Goal: Task Accomplishment & Management: Manage account settings

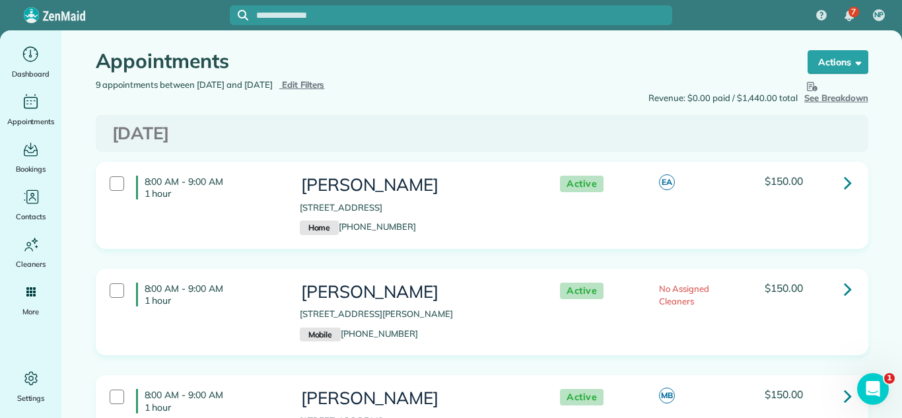
click at [325, 83] on span "Edit Filters" at bounding box center [303, 84] width 43 height 11
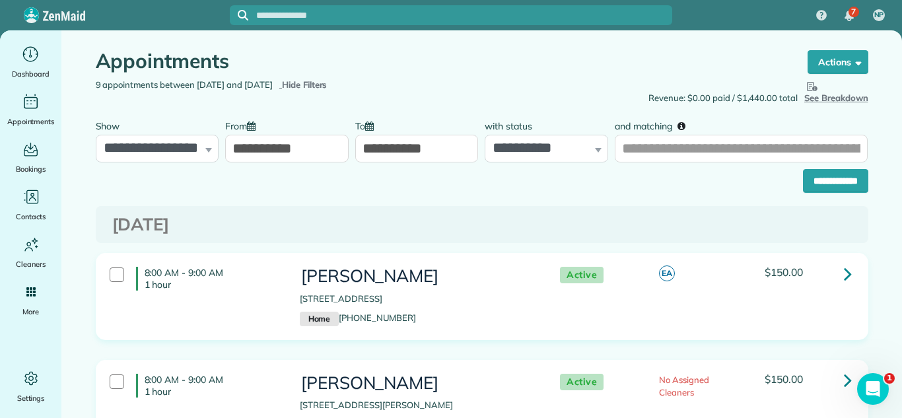
click at [310, 149] on input "**********" at bounding box center [286, 149] width 123 height 28
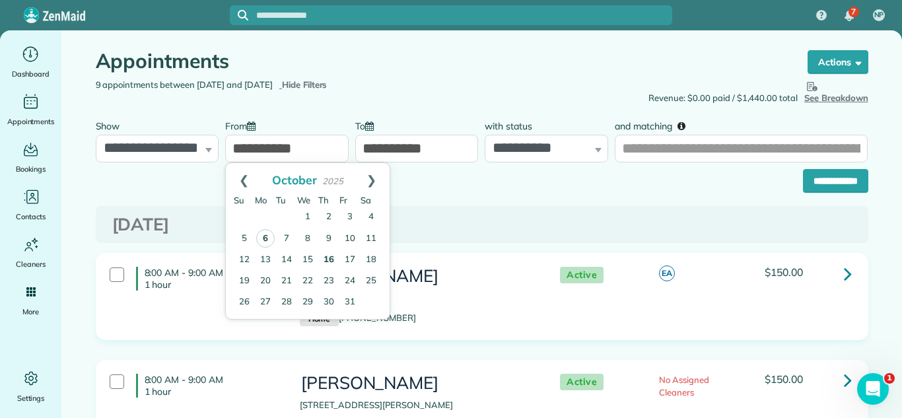
click at [267, 235] on link "6" at bounding box center [265, 238] width 18 height 18
type input "**********"
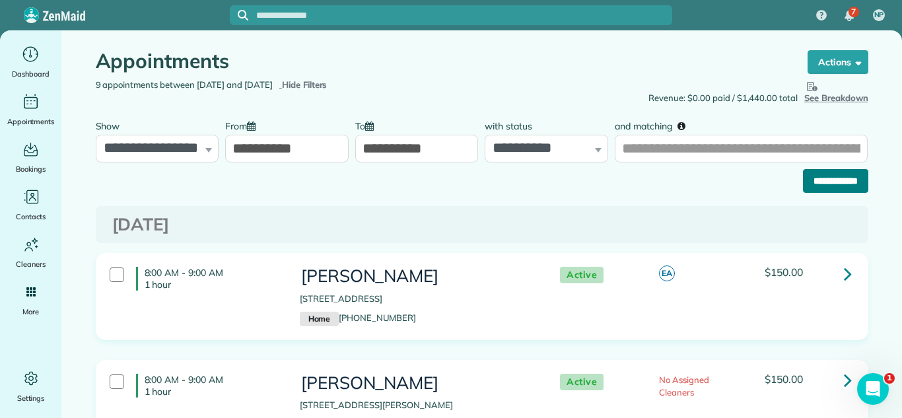
click at [837, 182] on input "**********" at bounding box center [835, 181] width 65 height 24
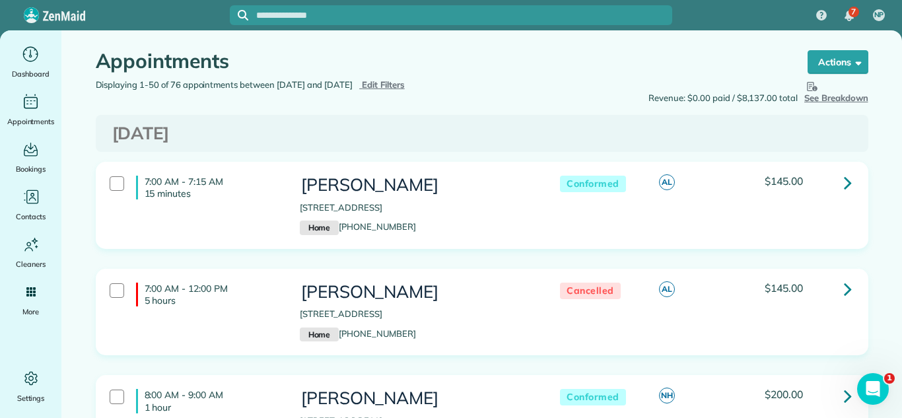
click at [846, 178] on icon at bounding box center [848, 182] width 8 height 23
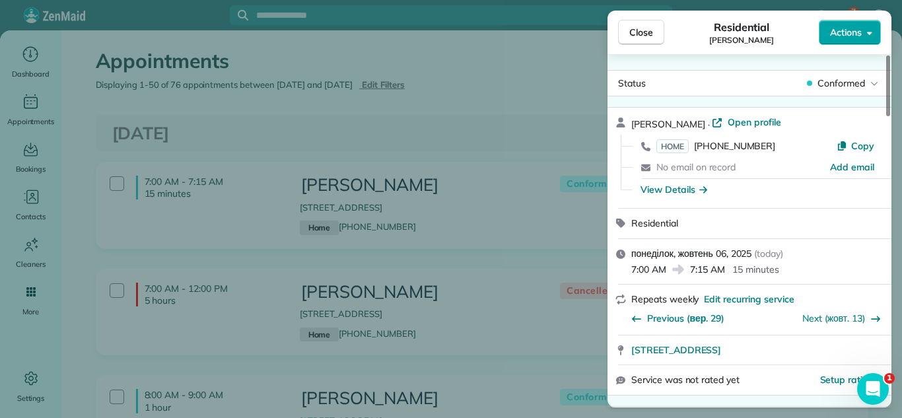
click at [866, 24] on button "Actions" at bounding box center [850, 32] width 62 height 25
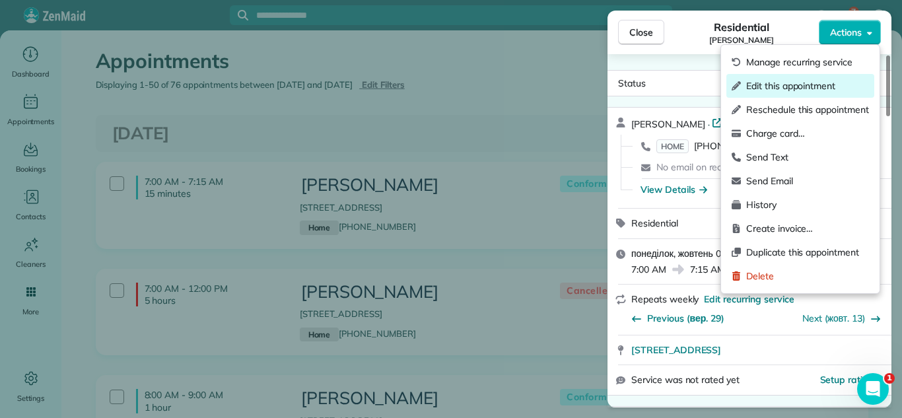
click at [793, 84] on span "Edit this appointment" at bounding box center [807, 85] width 123 height 13
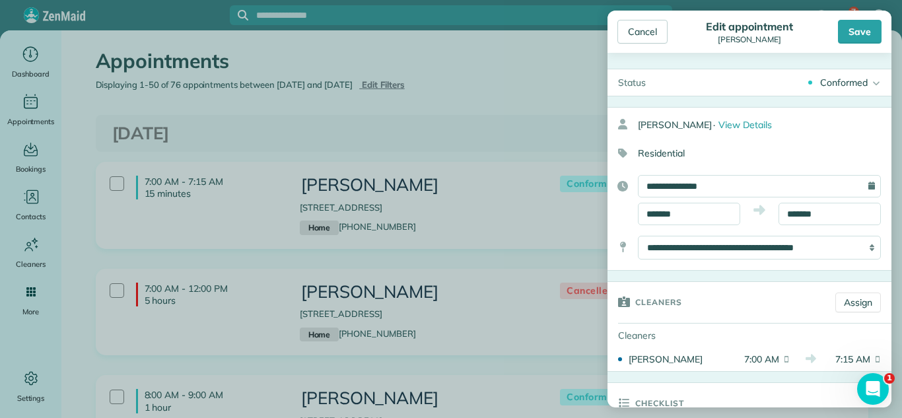
click at [858, 89] on div "Conformed Active Conformed Cancelled Done Booked one day before" at bounding box center [773, 82] width 235 height 26
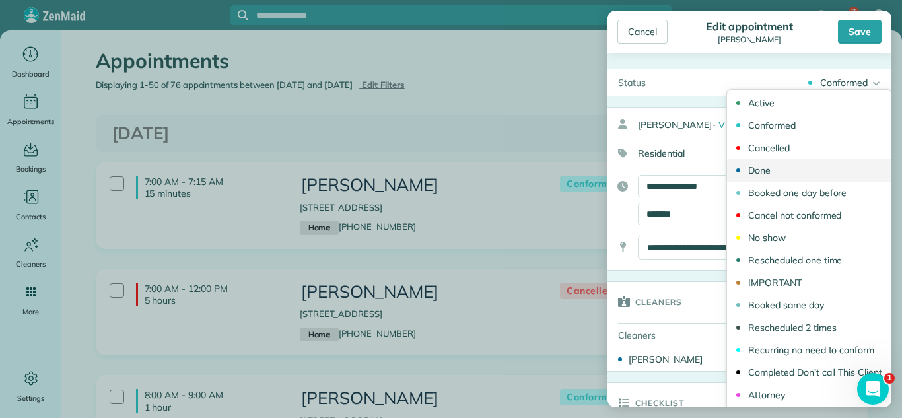
click at [790, 169] on link "Done" at bounding box center [809, 170] width 164 height 22
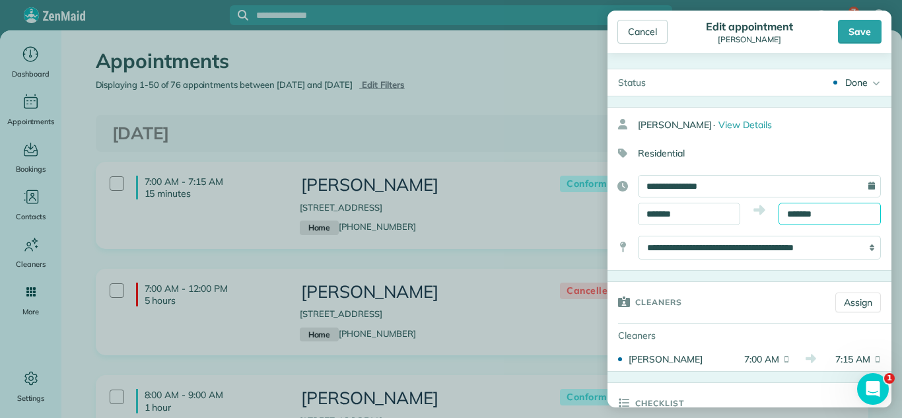
click at [810, 215] on input "*******" at bounding box center [829, 214] width 102 height 22
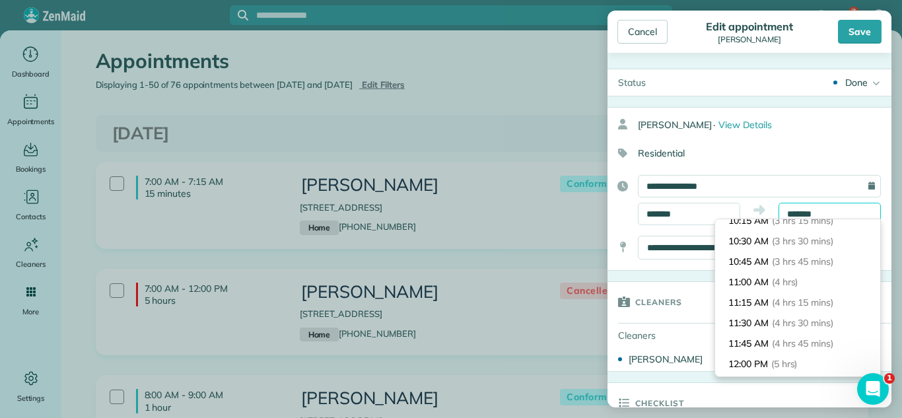
scroll to position [311, 0]
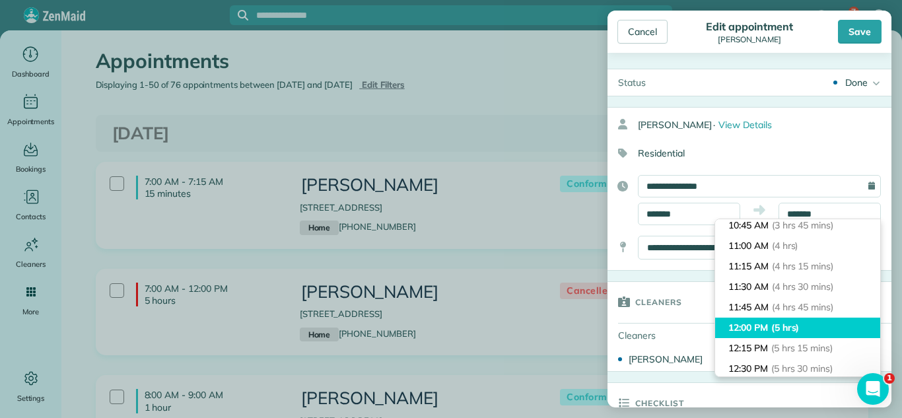
type input "********"
click at [795, 322] on span "(5 hrs)" at bounding box center [785, 328] width 28 height 12
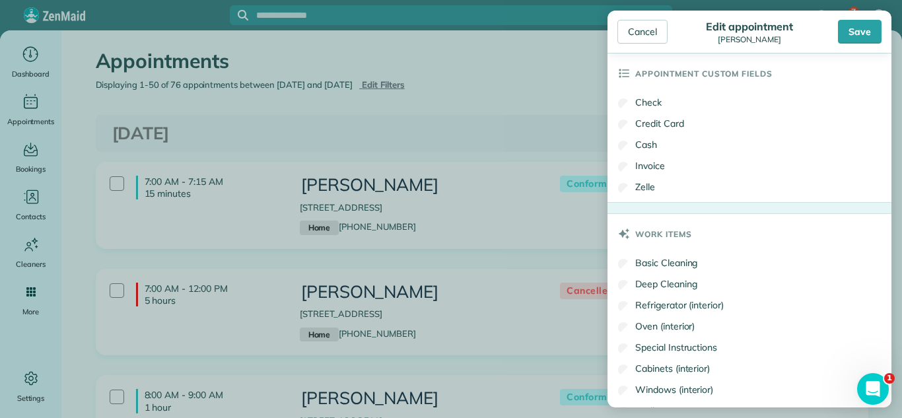
scroll to position [975, 0]
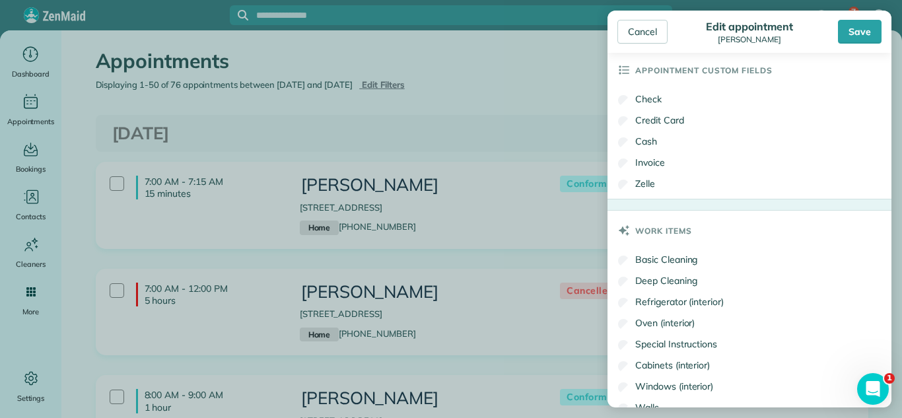
click at [645, 102] on label "Check" at bounding box center [640, 98] width 44 height 13
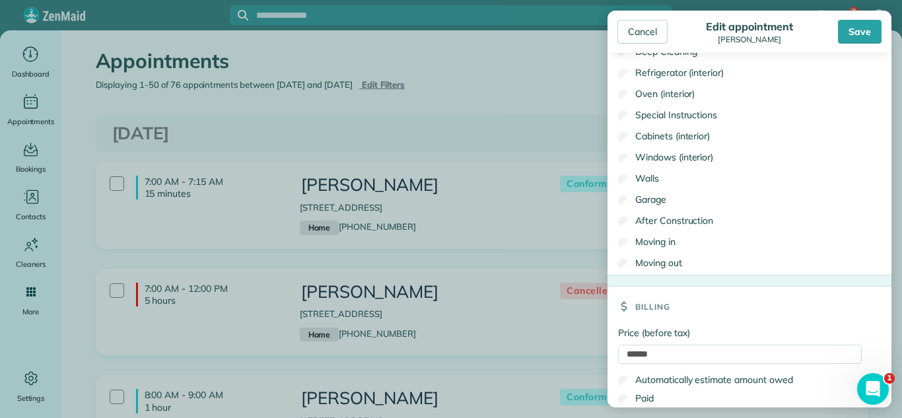
scroll to position [1262, 0]
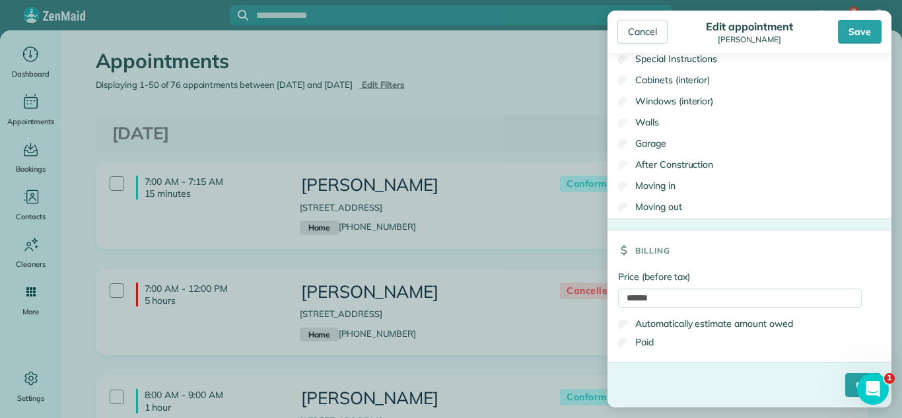
click at [652, 339] on label "Paid" at bounding box center [636, 341] width 36 height 13
click at [847, 382] on input "****" at bounding box center [863, 385] width 36 height 24
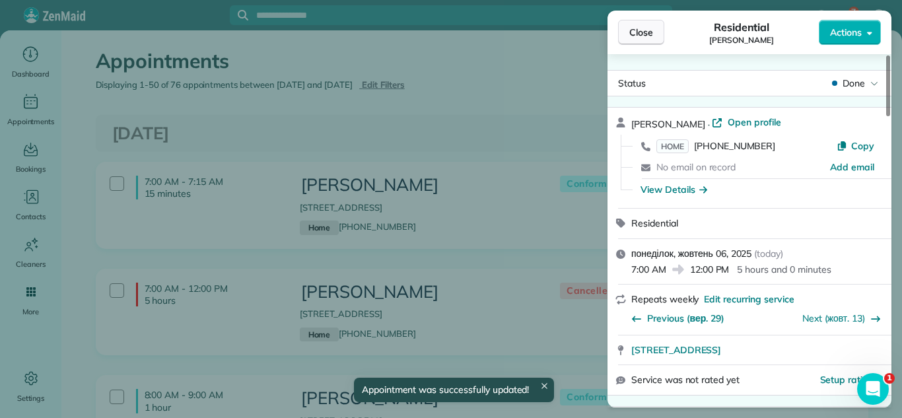
click at [647, 23] on button "Close" at bounding box center [641, 32] width 46 height 25
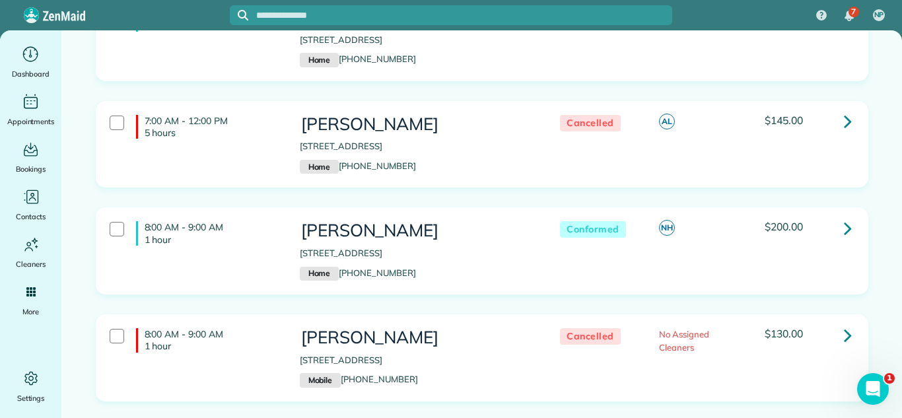
scroll to position [213, 0]
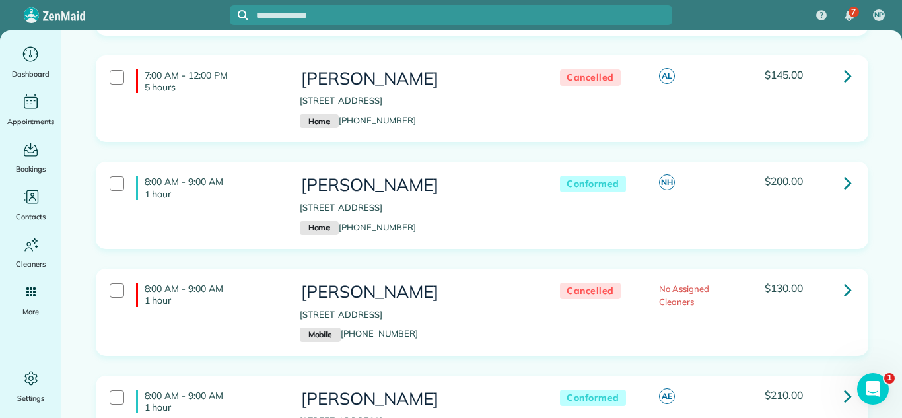
click at [846, 184] on icon at bounding box center [848, 182] width 8 height 23
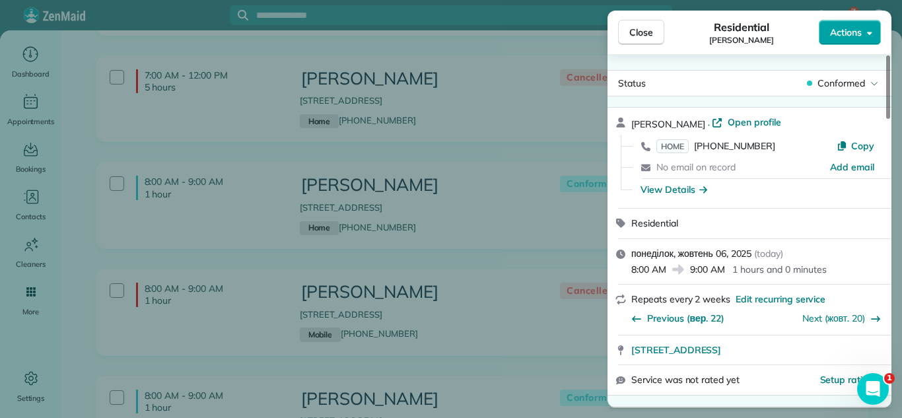
click at [819, 36] on button "Actions" at bounding box center [850, 32] width 62 height 25
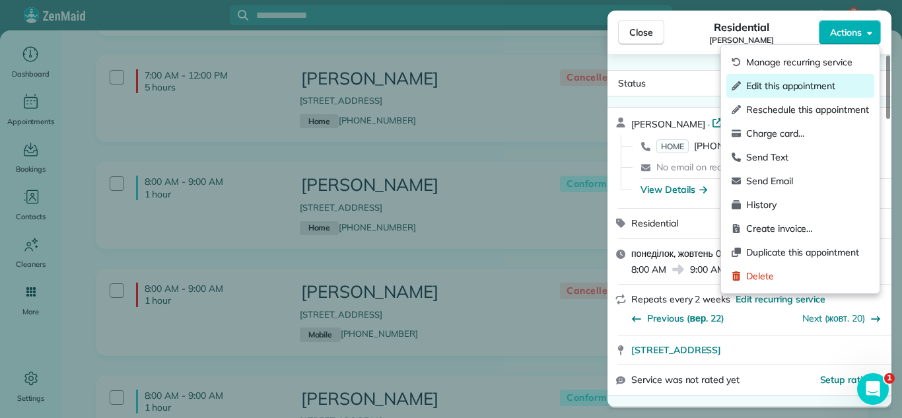
click at [797, 89] on span "Edit this appointment" at bounding box center [807, 85] width 123 height 13
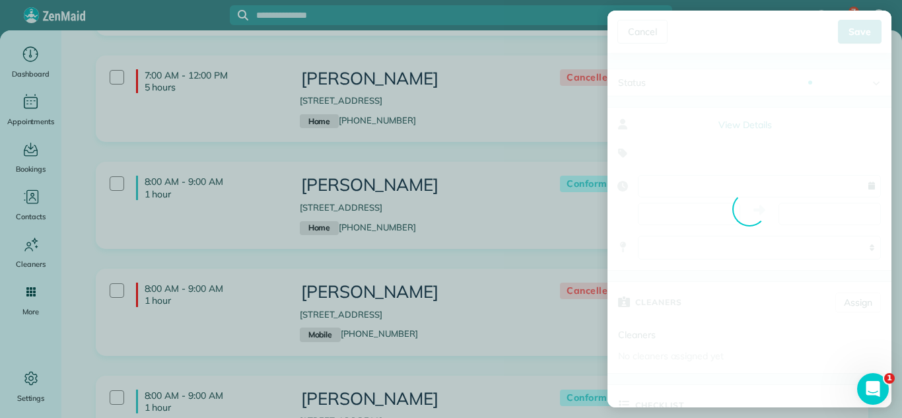
type input "**********"
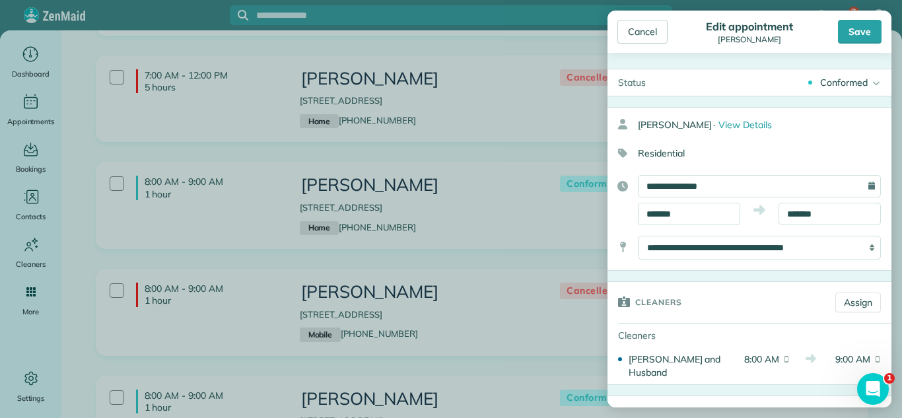
click at [831, 76] on div "Conformed" at bounding box center [844, 82] width 48 height 13
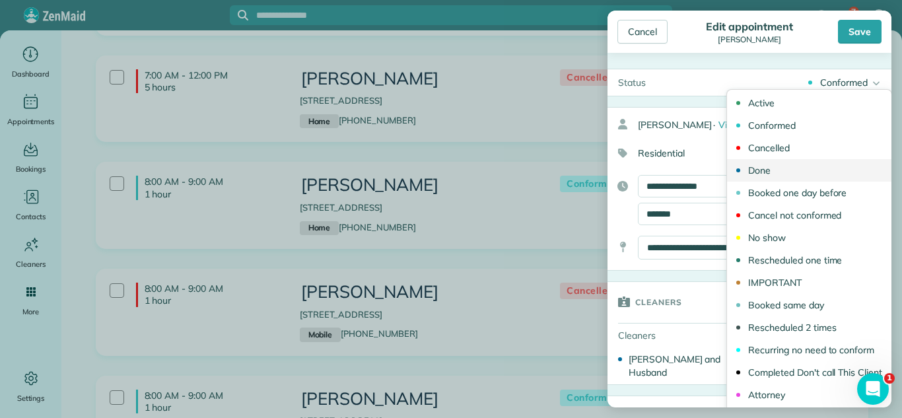
click at [794, 176] on link "Done" at bounding box center [809, 170] width 164 height 22
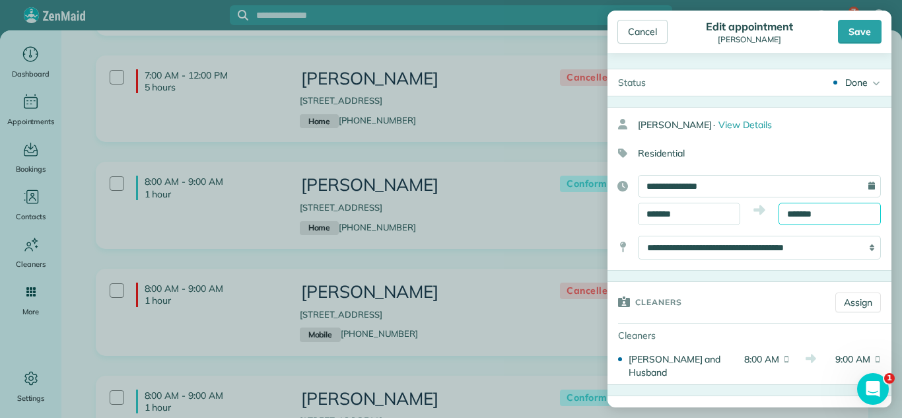
click at [827, 224] on body "7 NP Dashboard Appointments Bookings Contacts Cleaners Invoices Payroll Reports…" at bounding box center [451, 209] width 902 height 418
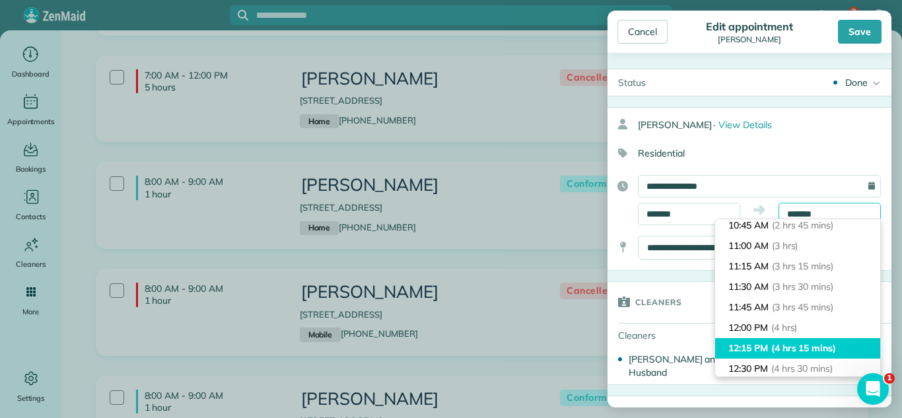
scroll to position [222, 0]
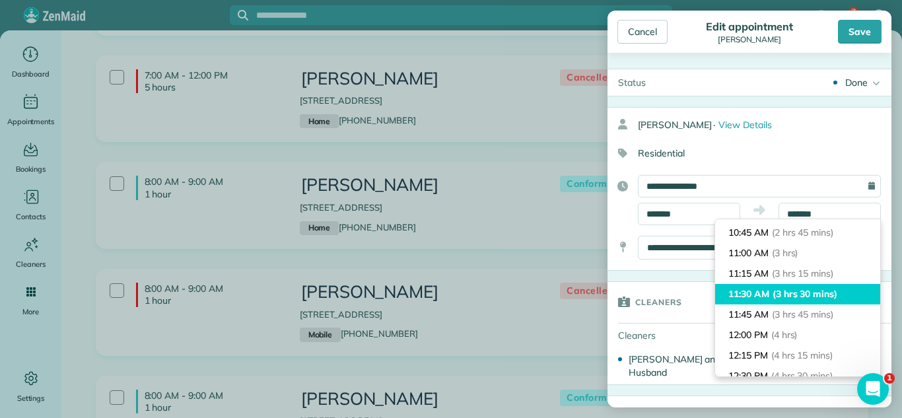
type input "********"
click at [829, 289] on span "(3 hrs 30 mins)" at bounding box center [804, 294] width 65 height 12
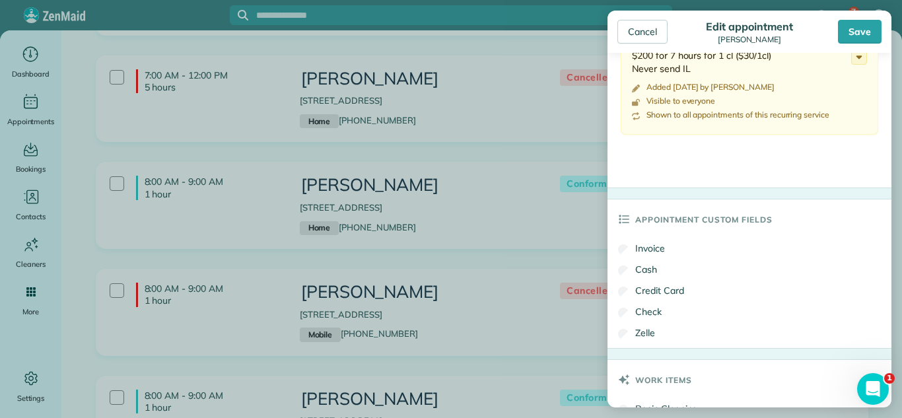
scroll to position [806, 0]
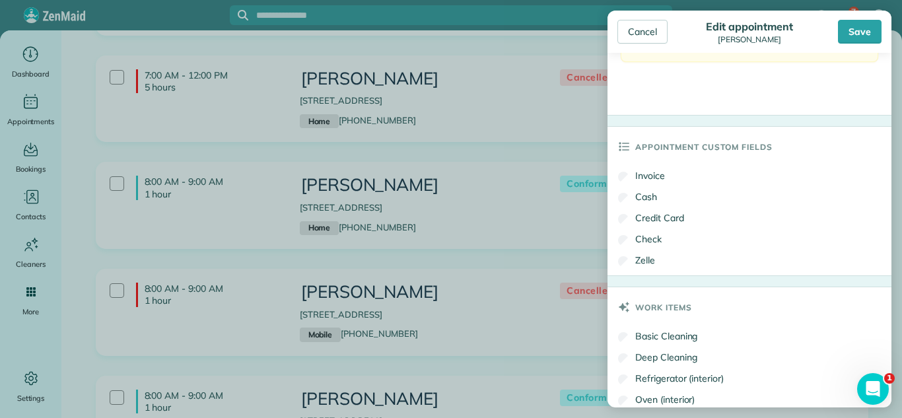
drag, startPoint x: 646, startPoint y: 197, endPoint x: 647, endPoint y: 245, distance: 48.2
click at [646, 197] on label "Cash" at bounding box center [637, 196] width 39 height 13
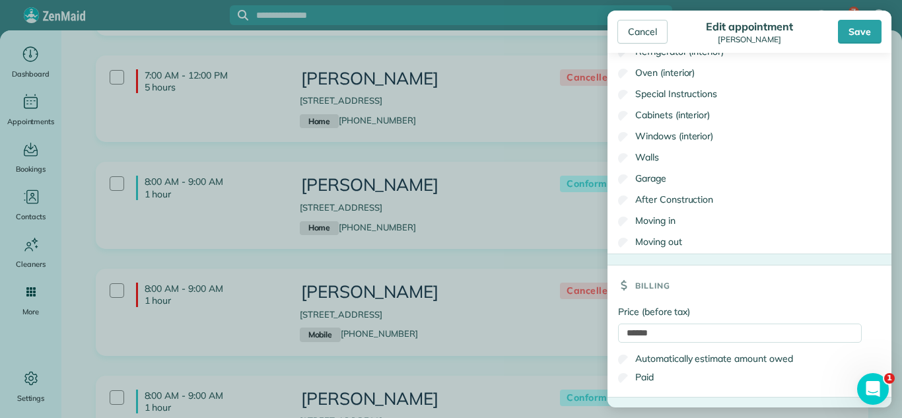
scroll to position [1170, 0]
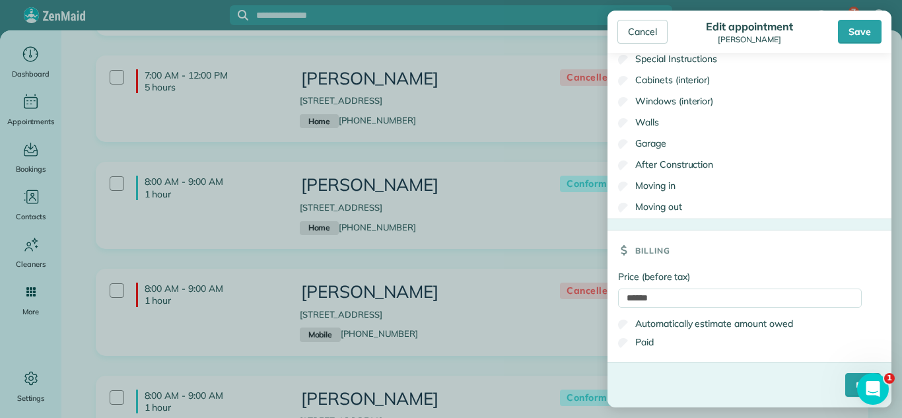
drag, startPoint x: 649, startPoint y: 340, endPoint x: 669, endPoint y: 357, distance: 26.7
click at [649, 341] on label "Paid" at bounding box center [636, 341] width 36 height 13
click at [852, 381] on input "****" at bounding box center [863, 385] width 36 height 24
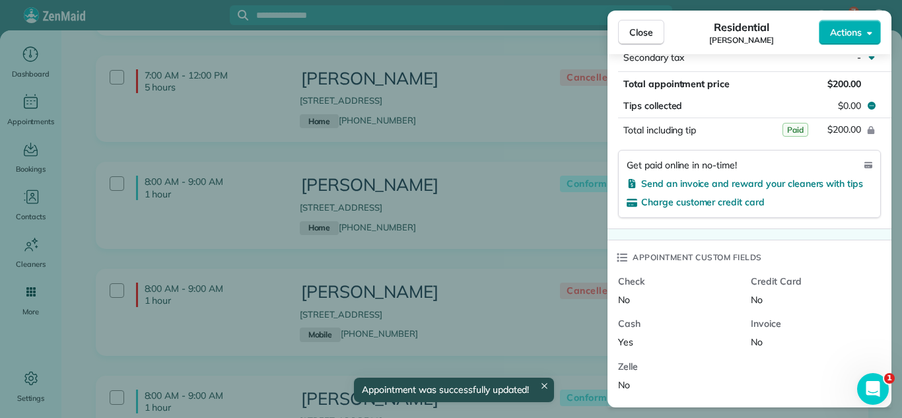
scroll to position [774, 0]
click at [551, 257] on div "Close Residential [PERSON_NAME] Actions Status Done [PERSON_NAME] · Open profil…" at bounding box center [451, 209] width 902 height 418
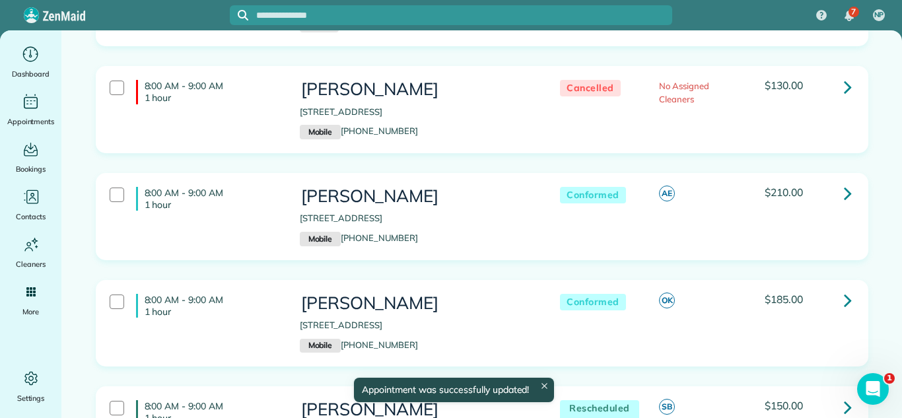
scroll to position [422, 0]
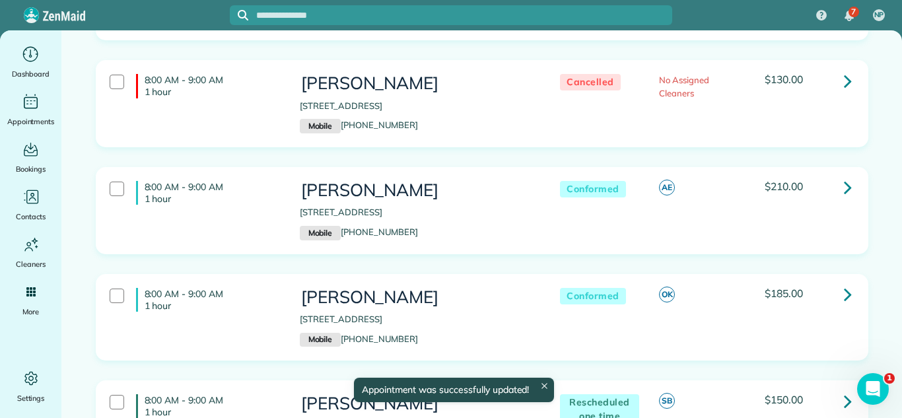
click at [842, 188] on link at bounding box center [848, 187] width 26 height 26
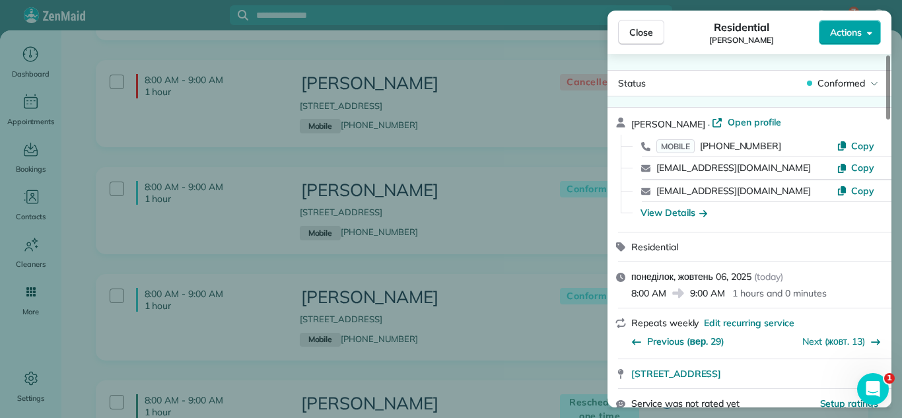
click at [834, 38] on span "Actions" at bounding box center [846, 32] width 32 height 13
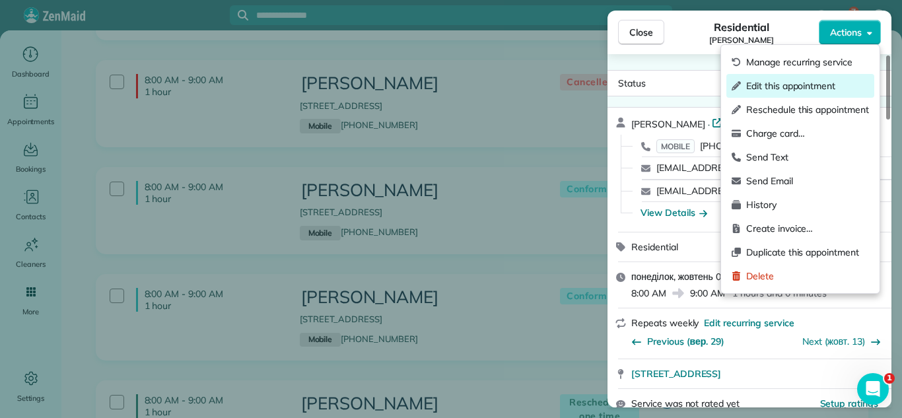
click at [796, 85] on span "Edit this appointment" at bounding box center [807, 85] width 123 height 13
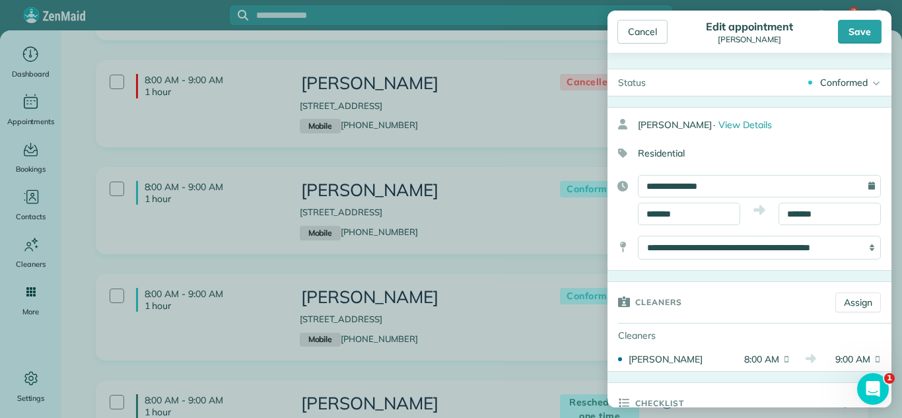
click at [835, 86] on div "Conformed" at bounding box center [844, 82] width 48 height 13
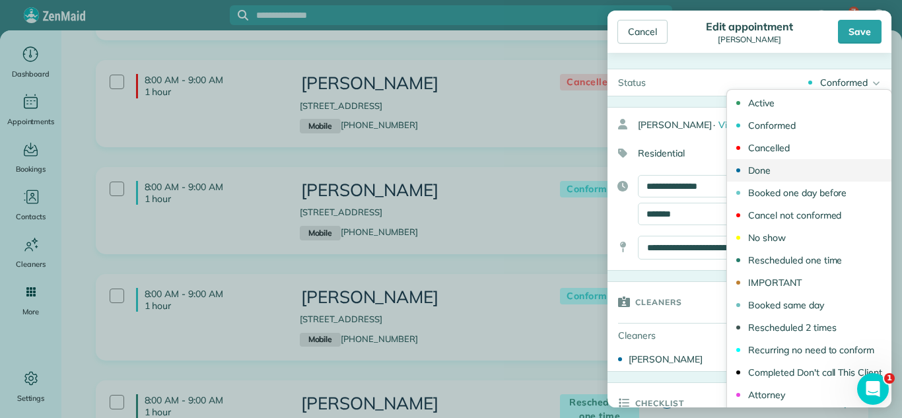
click at [816, 161] on link "Done" at bounding box center [809, 170] width 164 height 22
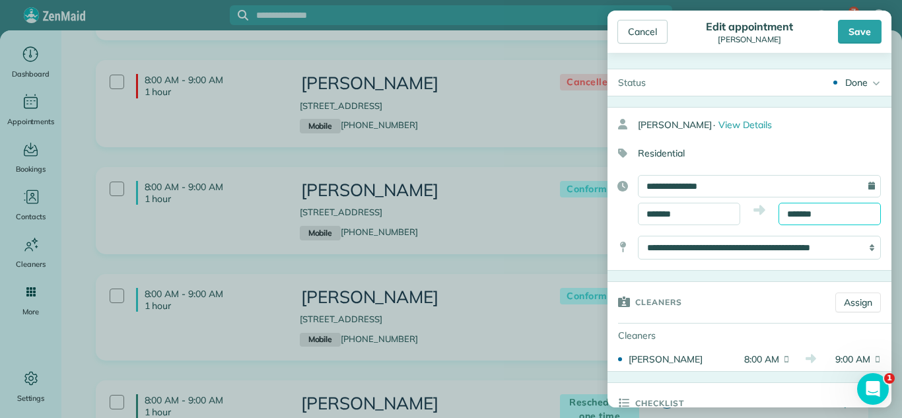
click at [815, 218] on body "7 NP Dashboard Appointments Bookings Contacts Cleaners Invoices Payroll Reports…" at bounding box center [451, 209] width 902 height 418
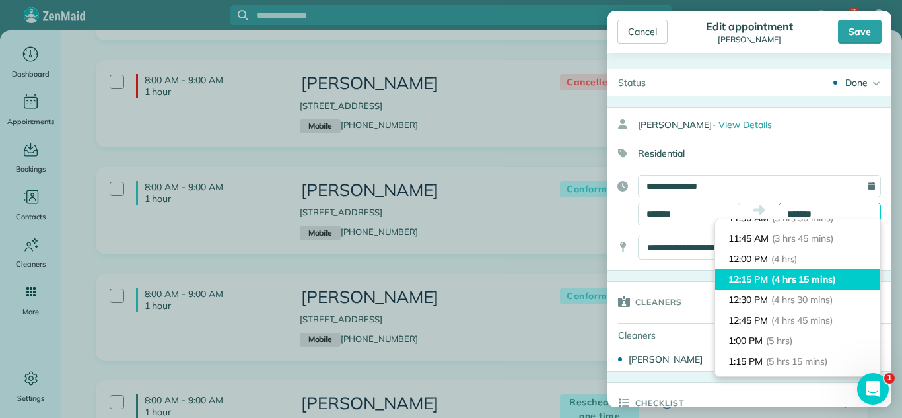
scroll to position [313, 0]
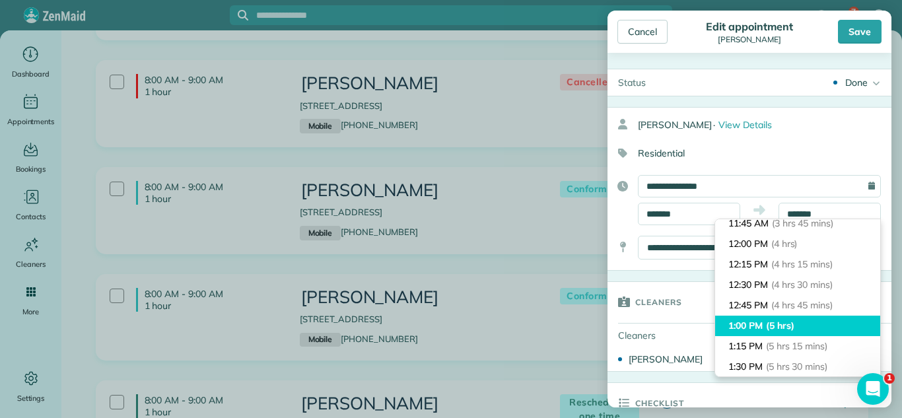
type input "*******"
click at [813, 327] on li "1:00 PM (5 hrs)" at bounding box center [797, 326] width 165 height 20
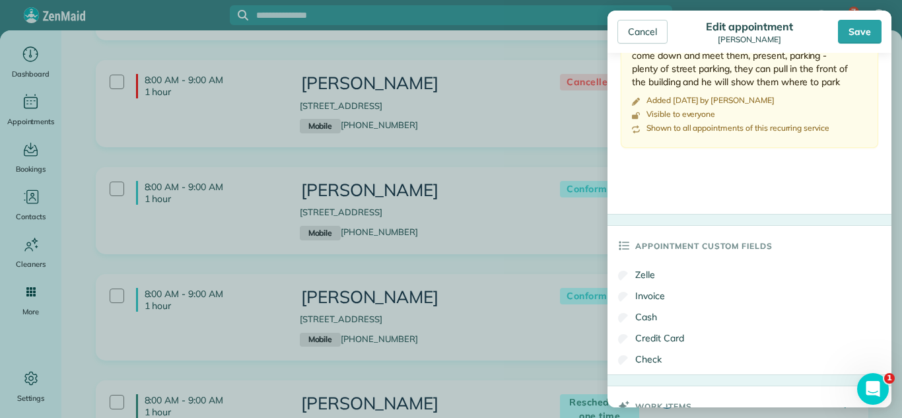
scroll to position [682, 0]
click at [843, 30] on div "Save" at bounding box center [860, 32] width 44 height 24
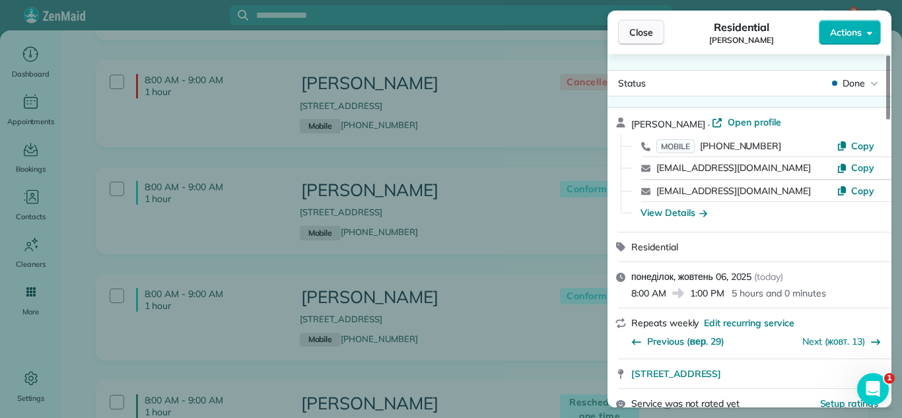
click at [642, 38] on span "Close" at bounding box center [641, 32] width 24 height 13
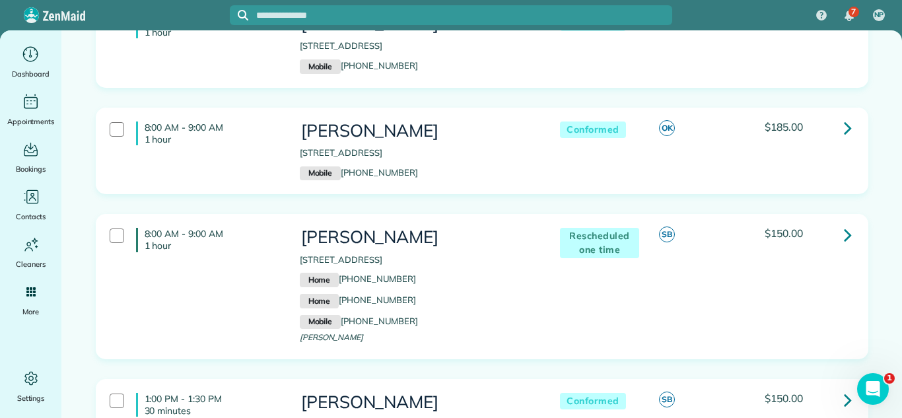
scroll to position [593, 0]
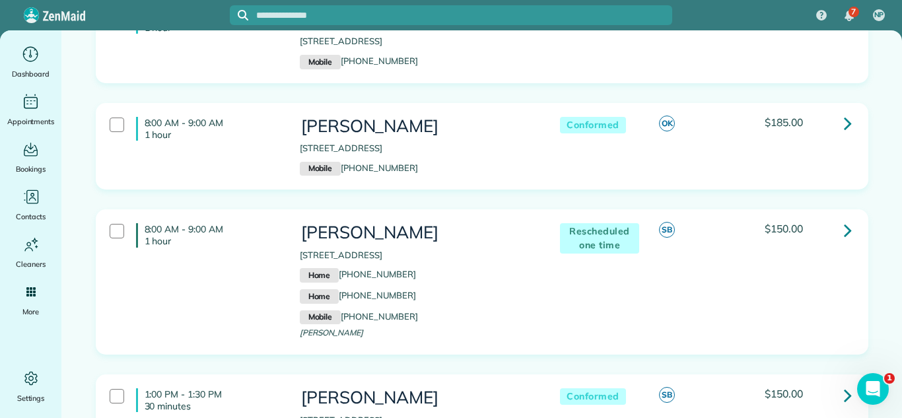
click at [848, 120] on icon at bounding box center [848, 123] width 8 height 23
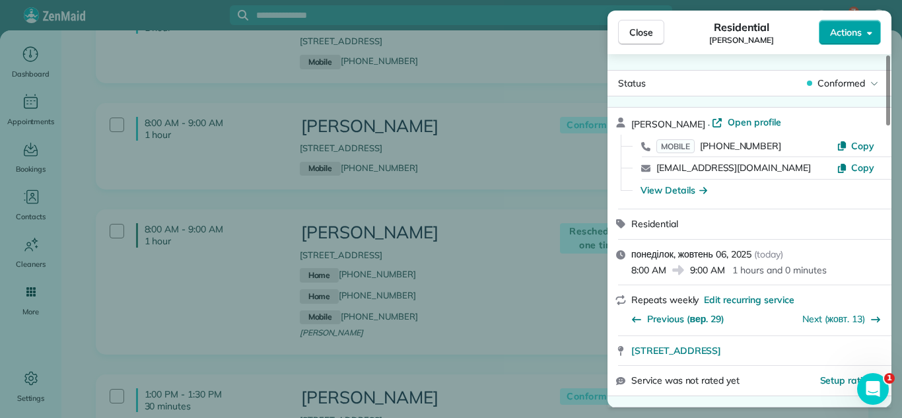
click at [825, 33] on button "Actions" at bounding box center [850, 32] width 62 height 25
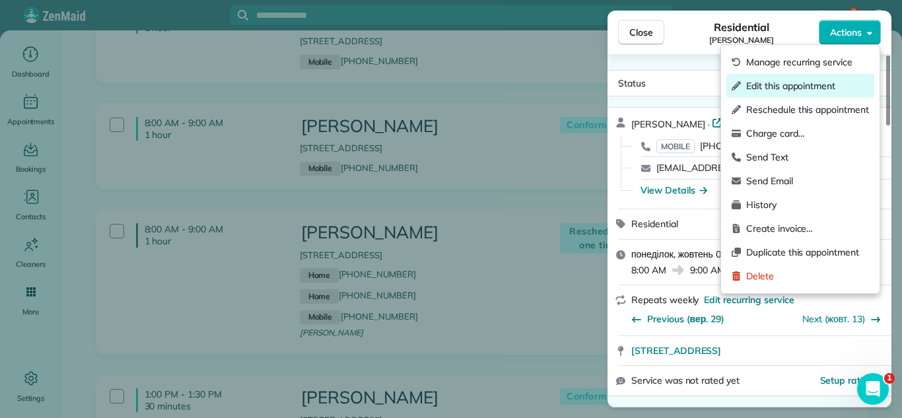
click at [788, 85] on span "Edit this appointment" at bounding box center [807, 85] width 123 height 13
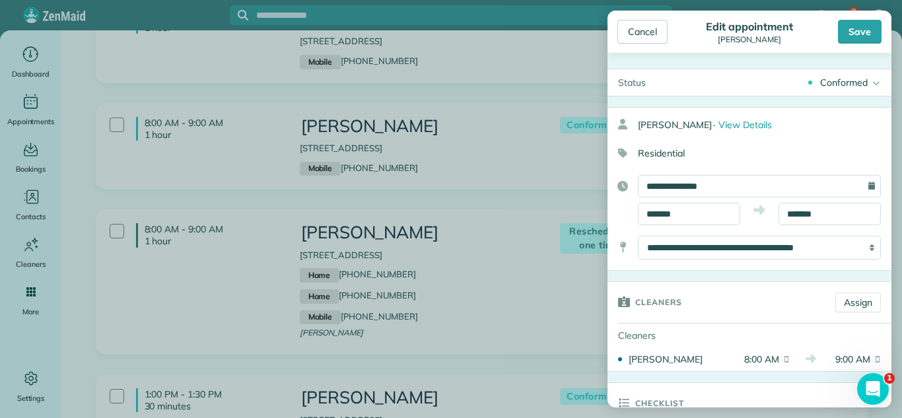
click at [834, 84] on div "Conformed" at bounding box center [844, 82] width 48 height 13
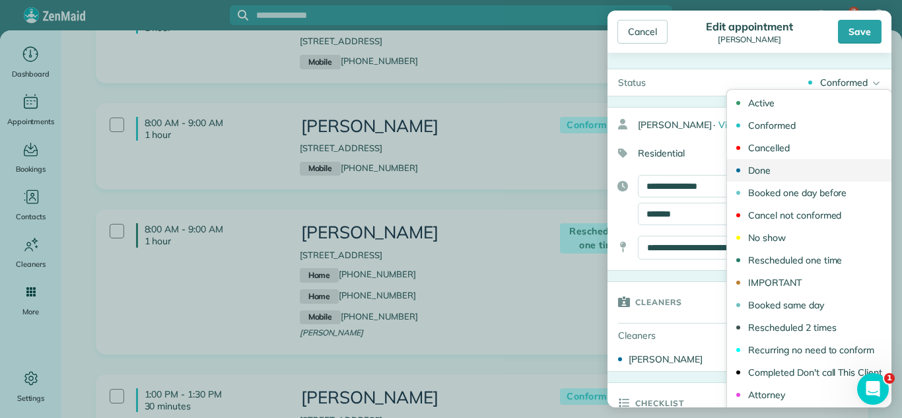
click at [825, 169] on link "Done" at bounding box center [809, 170] width 164 height 22
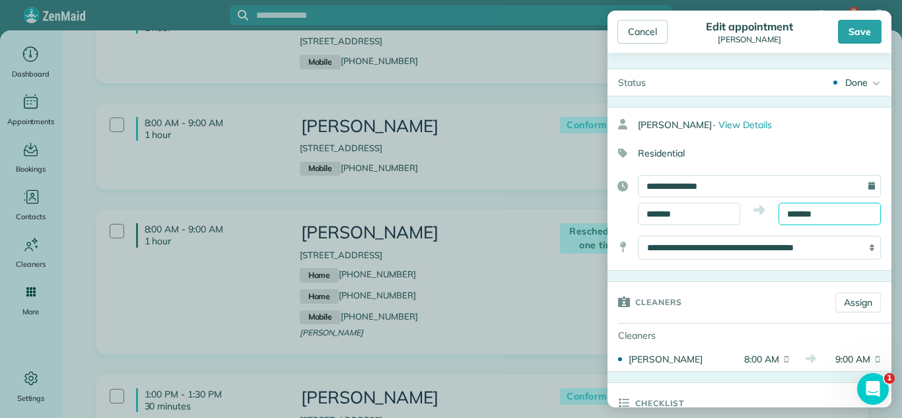
click at [851, 213] on input "*******" at bounding box center [829, 214] width 102 height 22
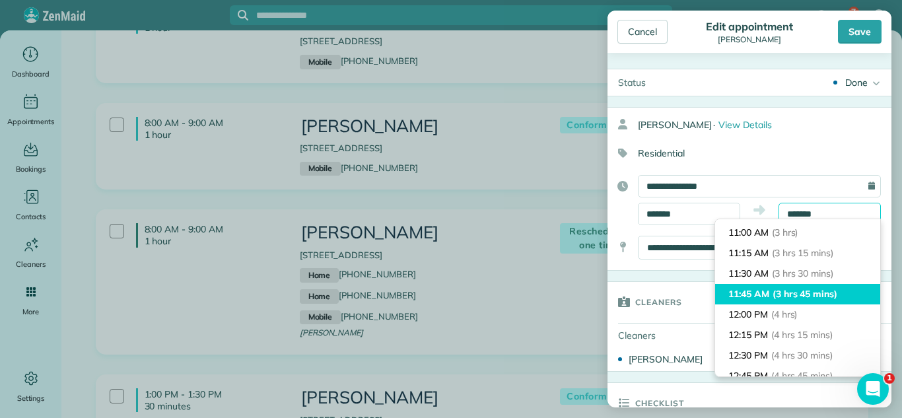
scroll to position [312, 0]
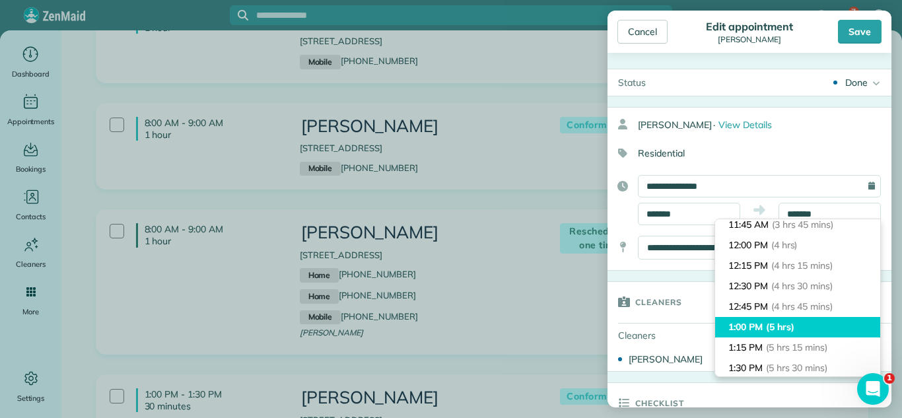
type input "*******"
click at [823, 329] on li "1:00 PM (5 hrs)" at bounding box center [797, 327] width 165 height 20
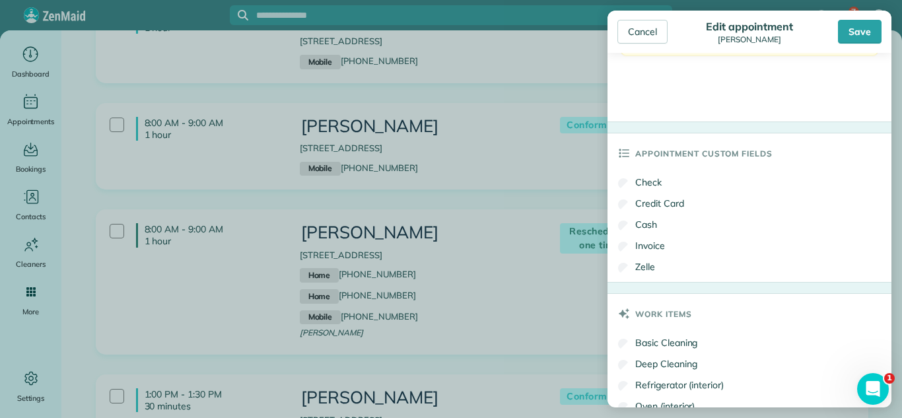
scroll to position [652, 0]
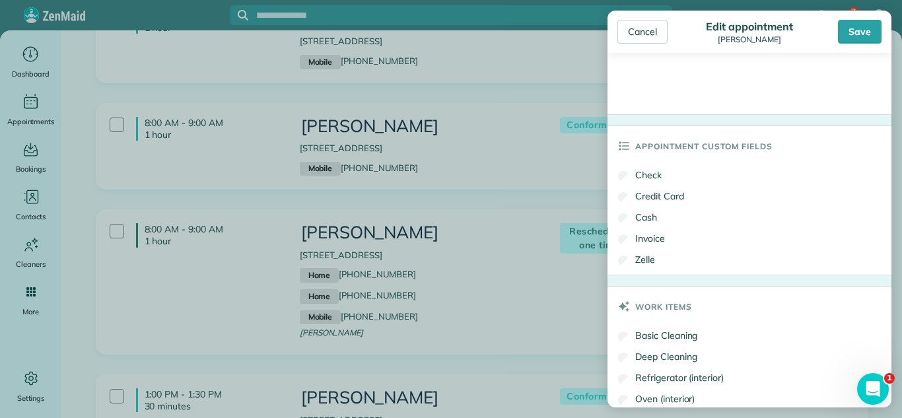
click at [640, 177] on label "Check" at bounding box center [640, 174] width 44 height 13
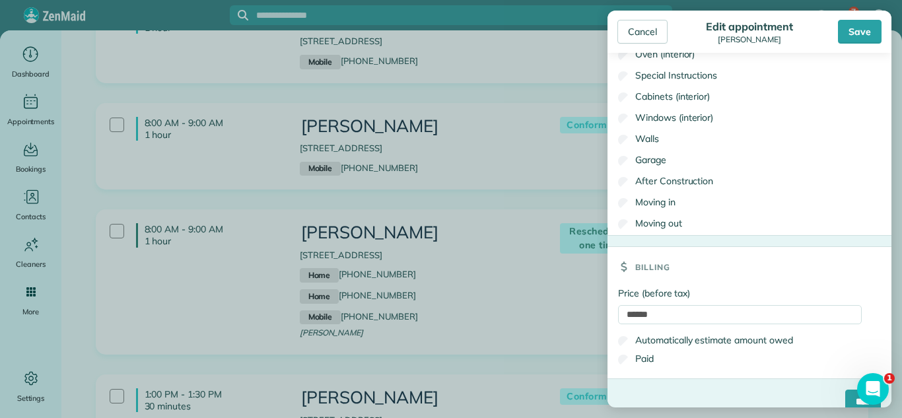
scroll to position [1015, 0]
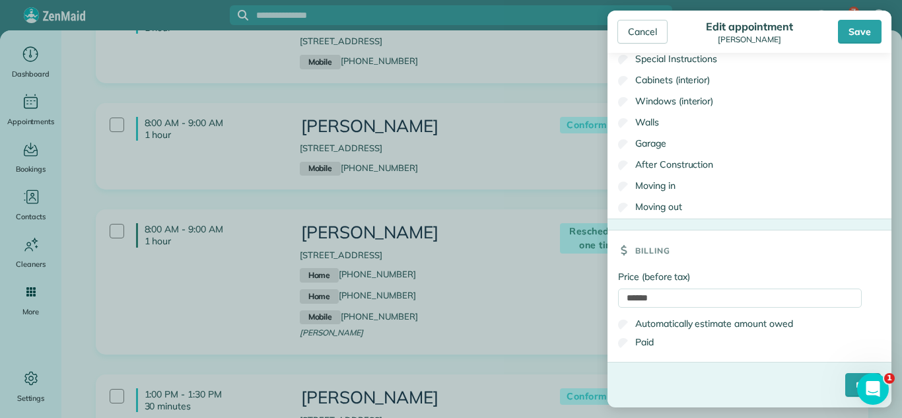
click at [644, 343] on label "Paid" at bounding box center [636, 341] width 36 height 13
click at [845, 392] on input "****" at bounding box center [863, 385] width 36 height 24
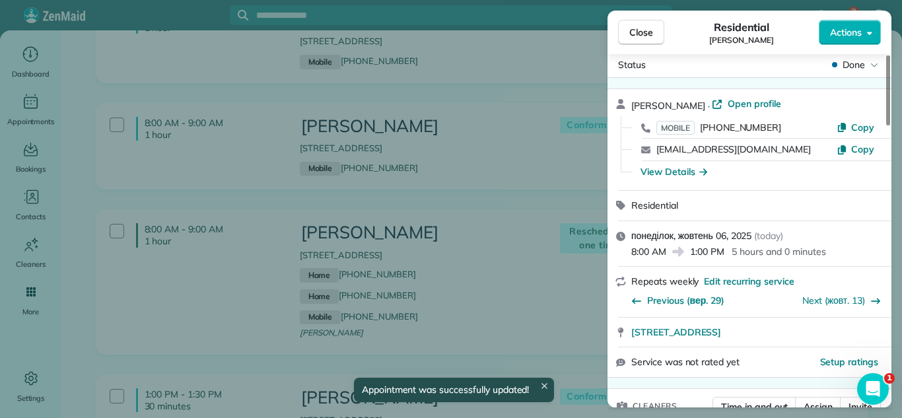
scroll to position [281, 0]
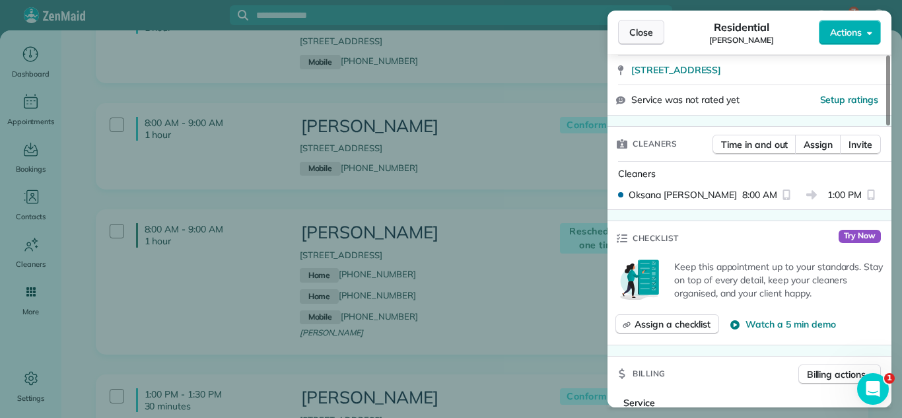
click at [638, 26] on span "Close" at bounding box center [641, 32] width 24 height 13
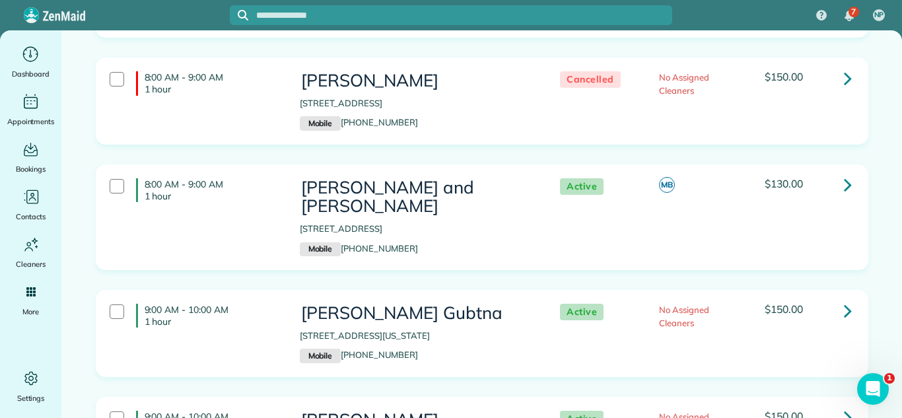
scroll to position [4084, 0]
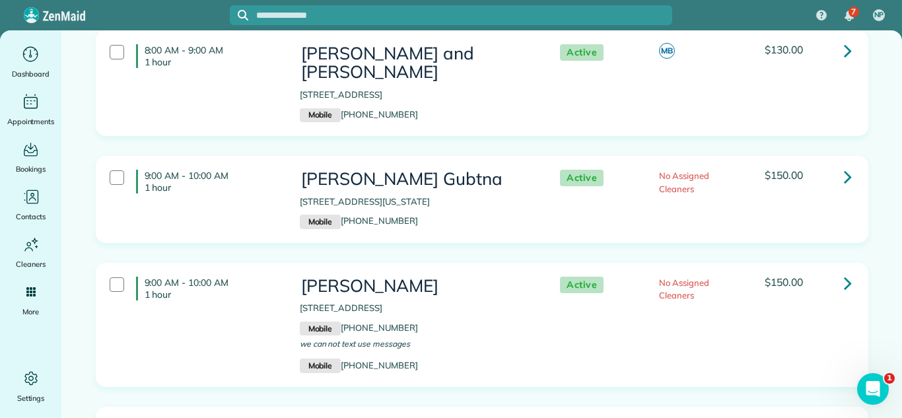
click at [634, 216] on div "9:00 AM - 10:00 AM 1 hour [PERSON_NAME] Gubtna [STREET_ADDRESS][US_STATE] Mobil…" at bounding box center [482, 209] width 792 height 107
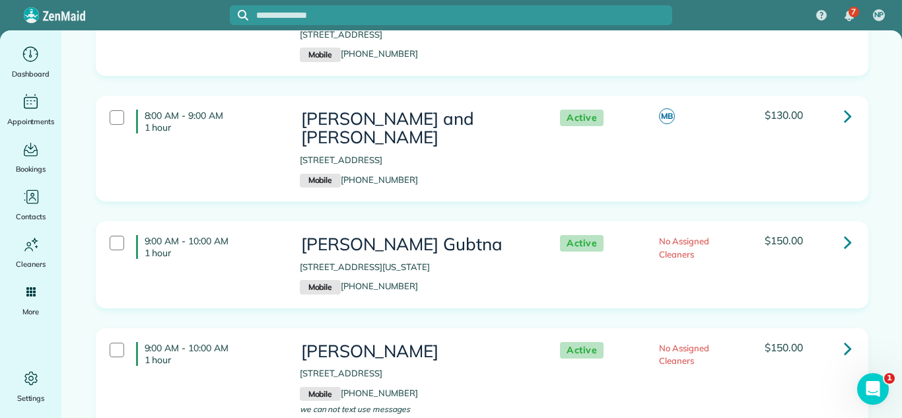
scroll to position [3185, 0]
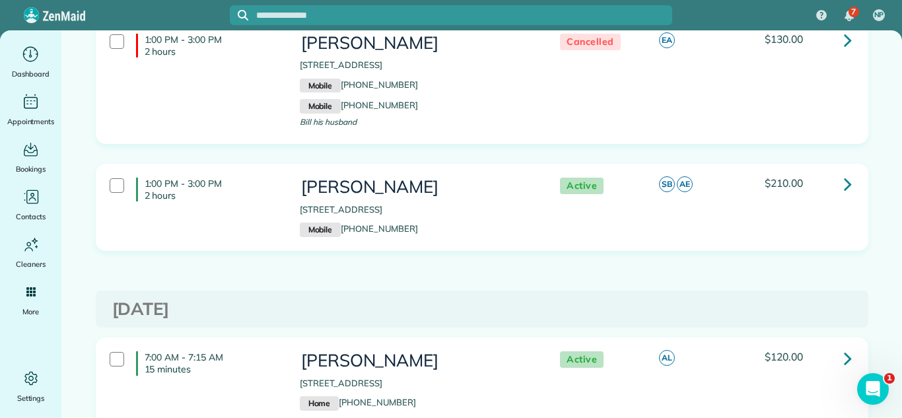
click at [614, 300] on h3 "[DATE]" at bounding box center [481, 309] width 739 height 19
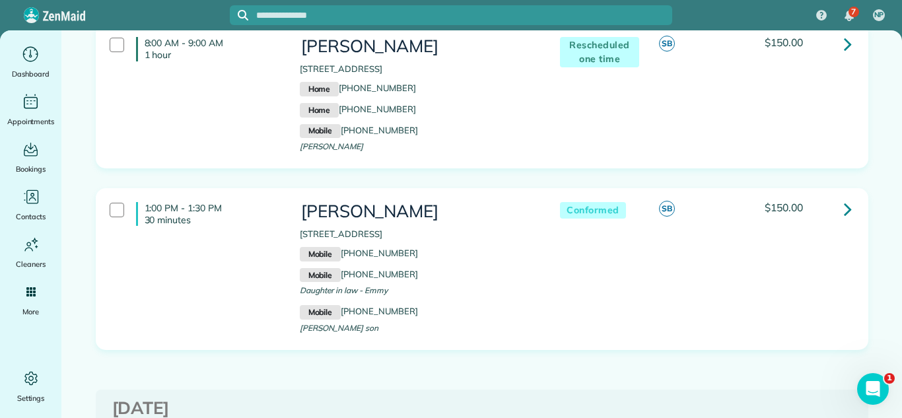
scroll to position [788, 0]
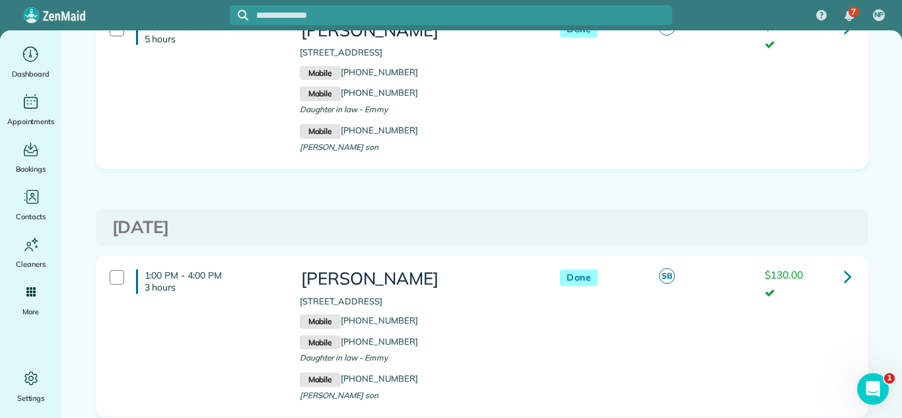
scroll to position [428, 0]
